Goal: Transaction & Acquisition: Subscribe to service/newsletter

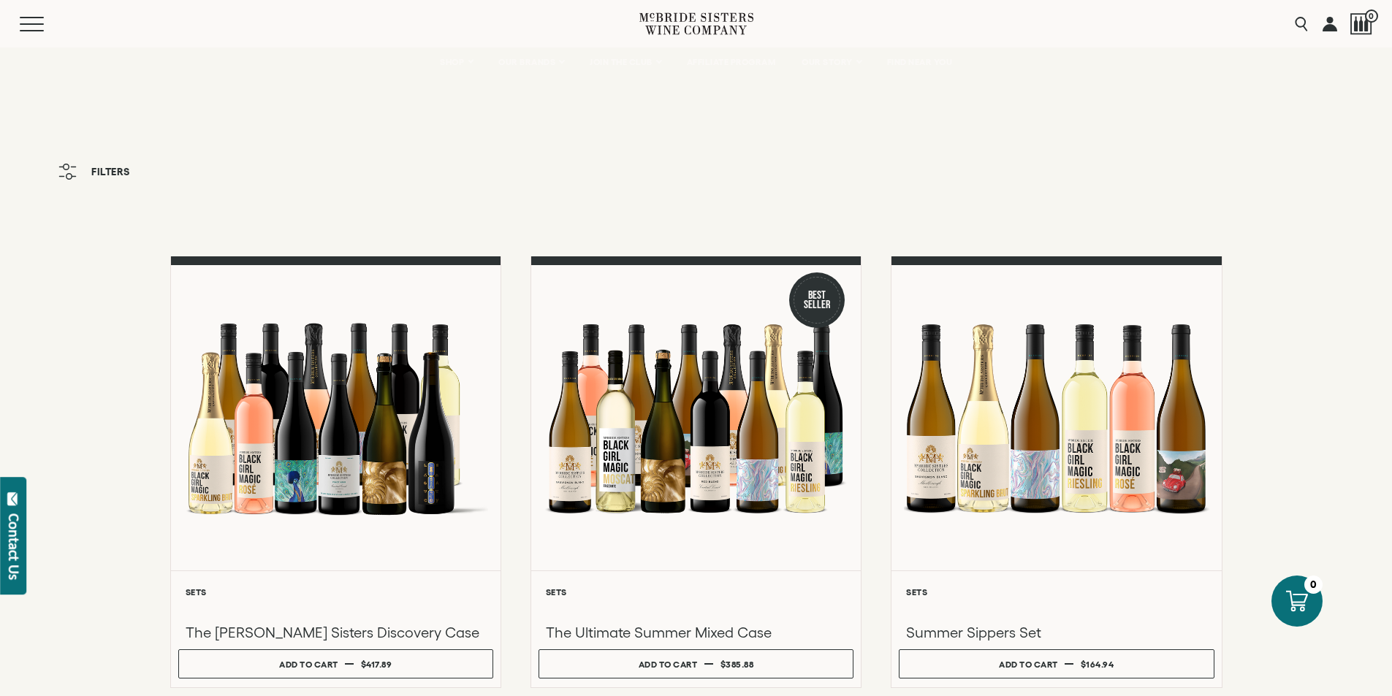
click at [677, 15] on icon at bounding box center [696, 24] width 114 height 42
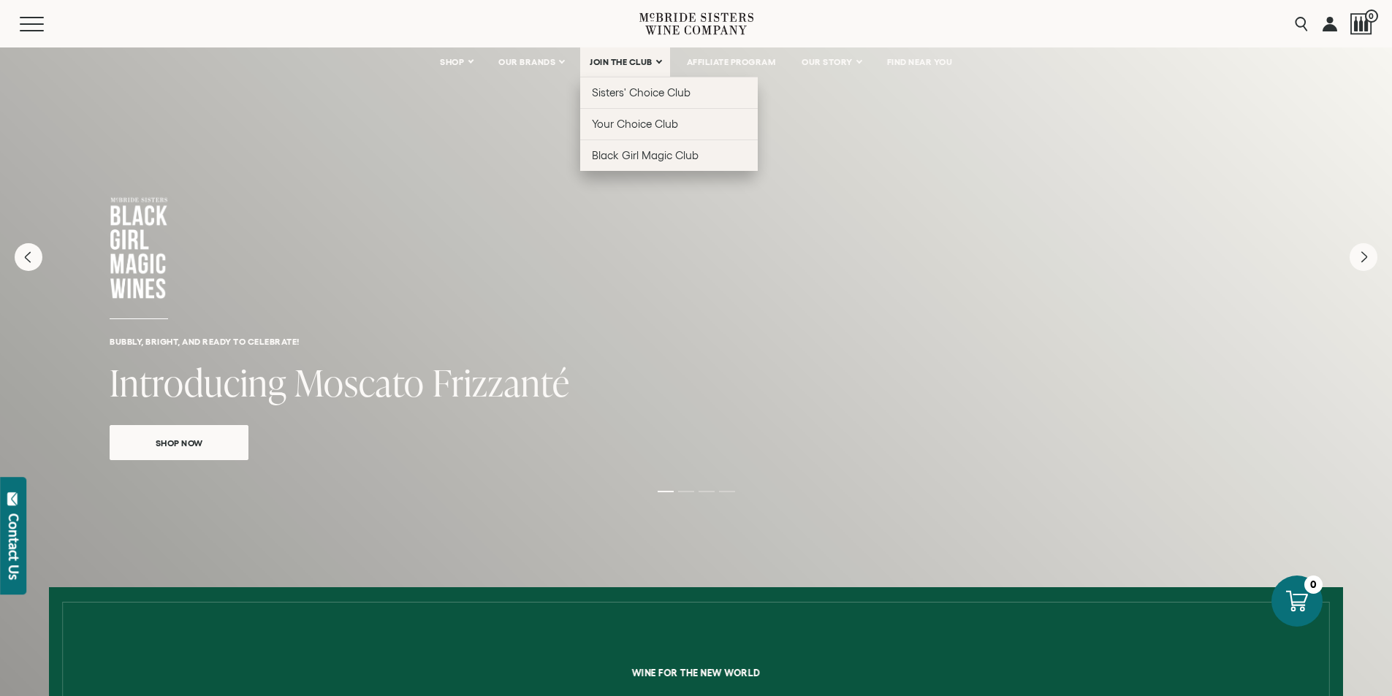
click at [658, 60] on link "JOIN THE CLUB" at bounding box center [625, 61] width 90 height 29
